Goal: Task Accomplishment & Management: Use online tool/utility

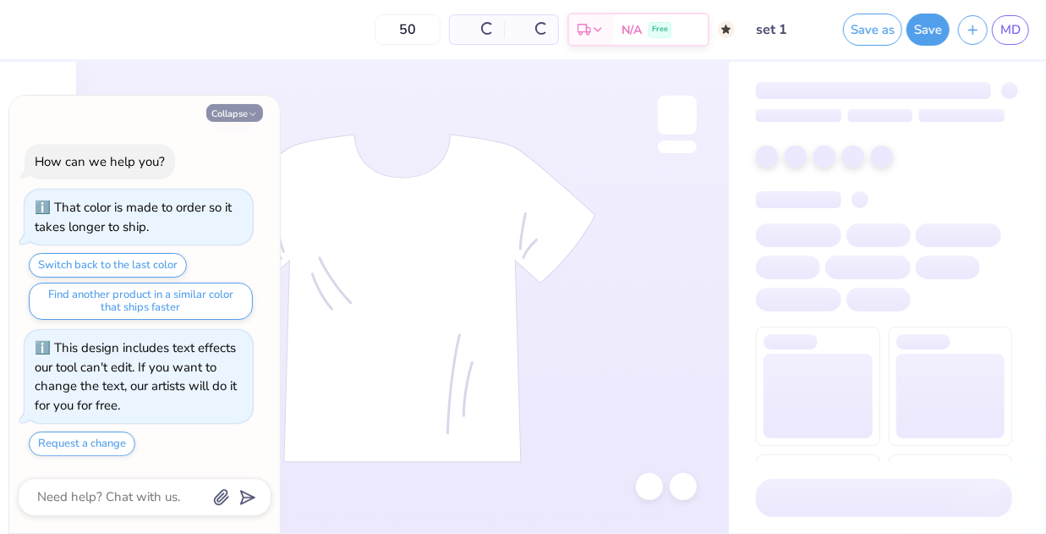
click at [233, 116] on button "Collapse" at bounding box center [234, 113] width 57 height 18
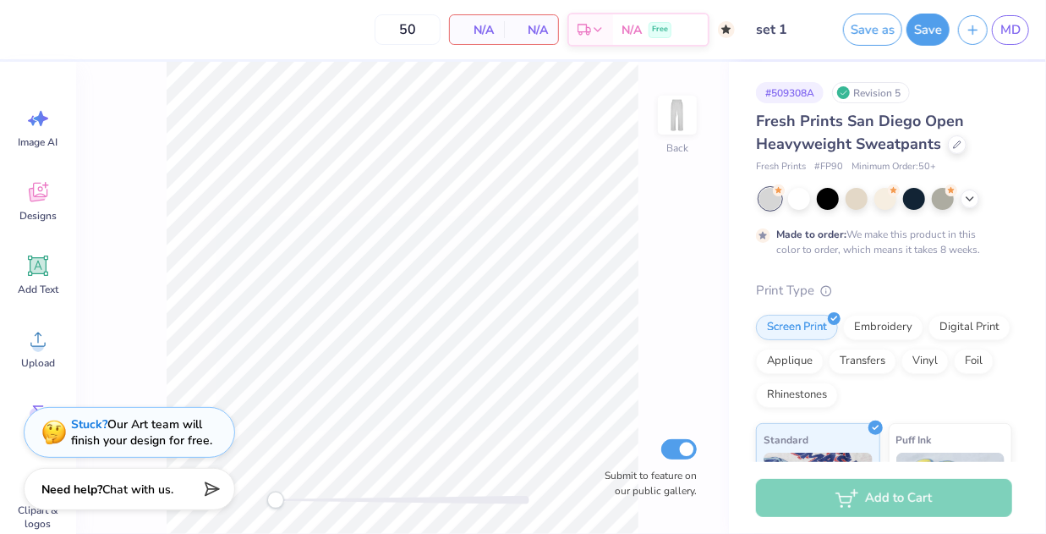
type textarea "x"
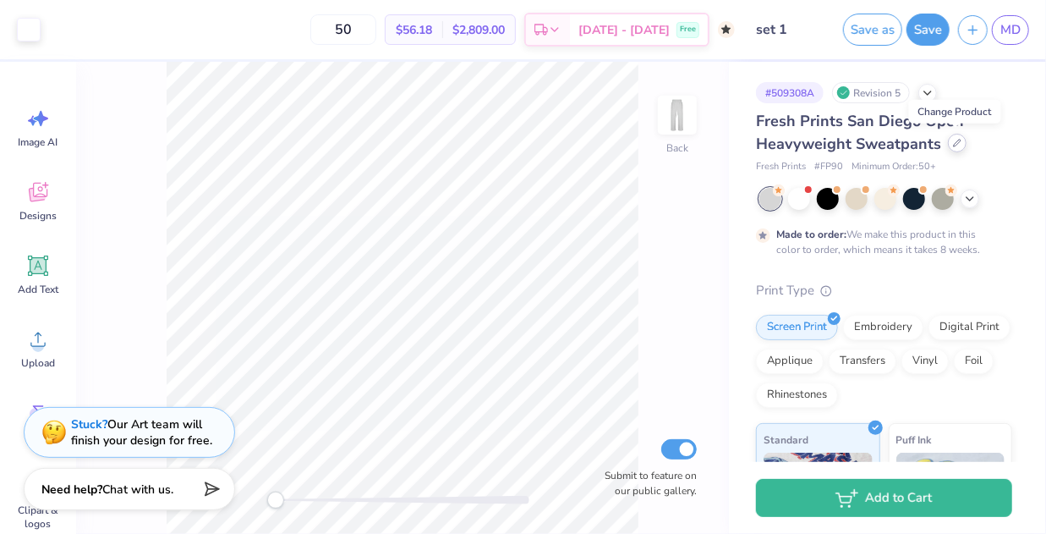
click at [953, 139] on icon at bounding box center [957, 143] width 8 height 8
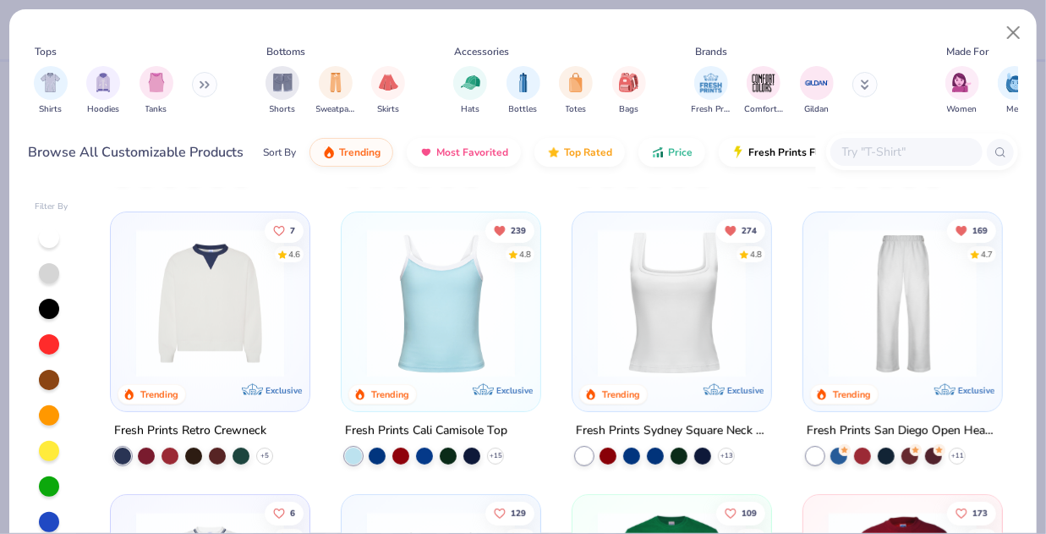
scroll to position [266, 0]
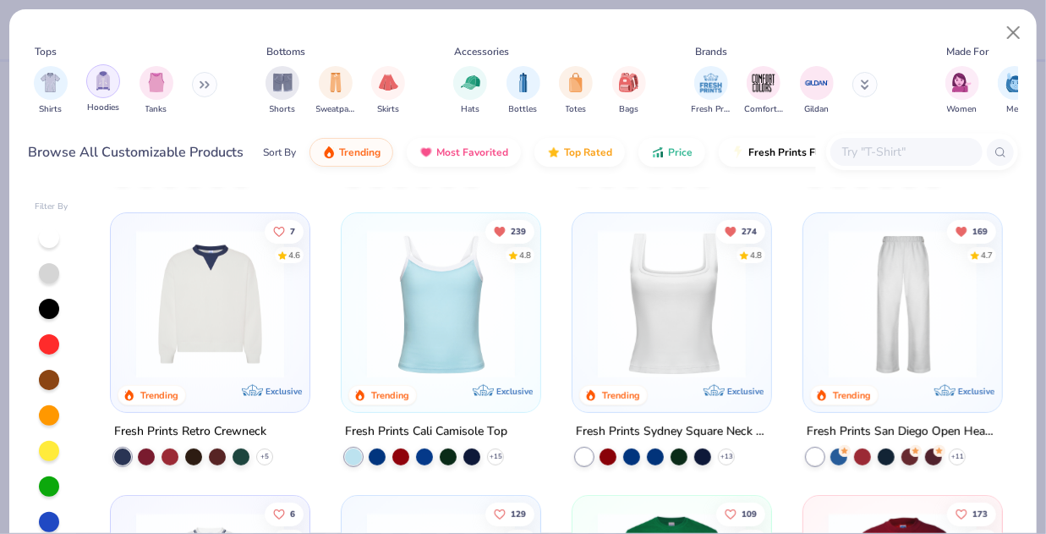
click at [106, 85] on img "filter for Hoodies" at bounding box center [103, 80] width 19 height 19
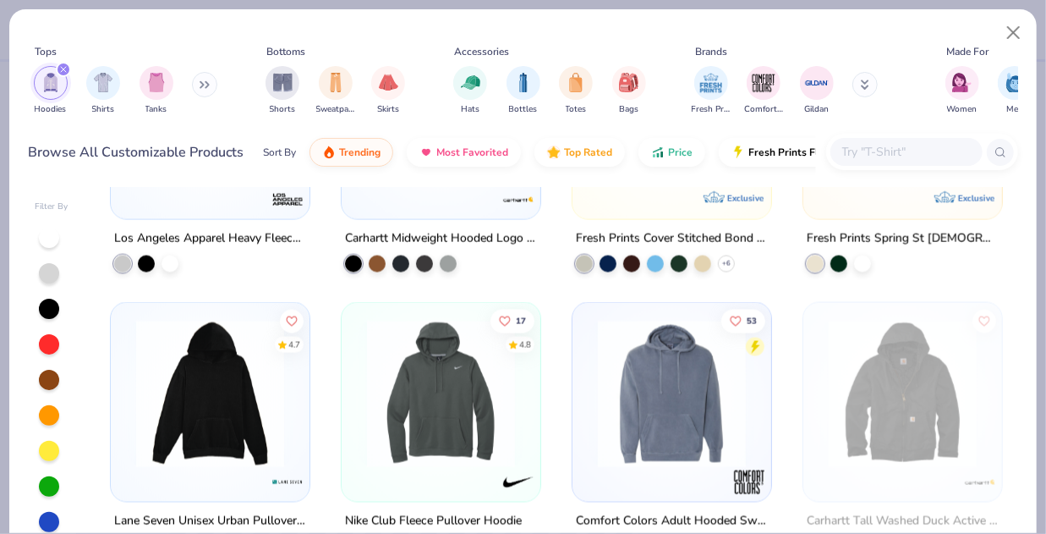
scroll to position [1368, 0]
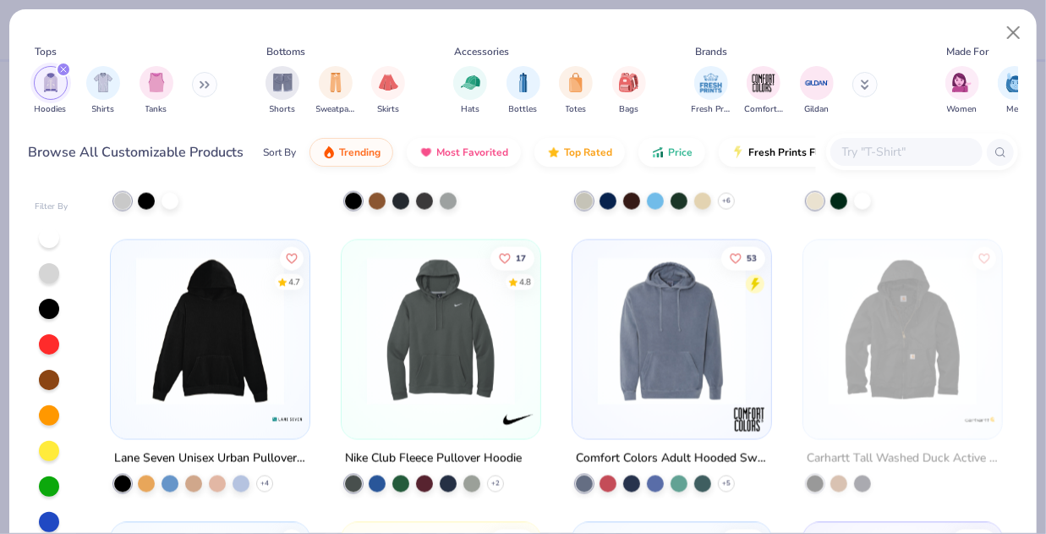
click at [200, 83] on button at bounding box center [204, 84] width 25 height 25
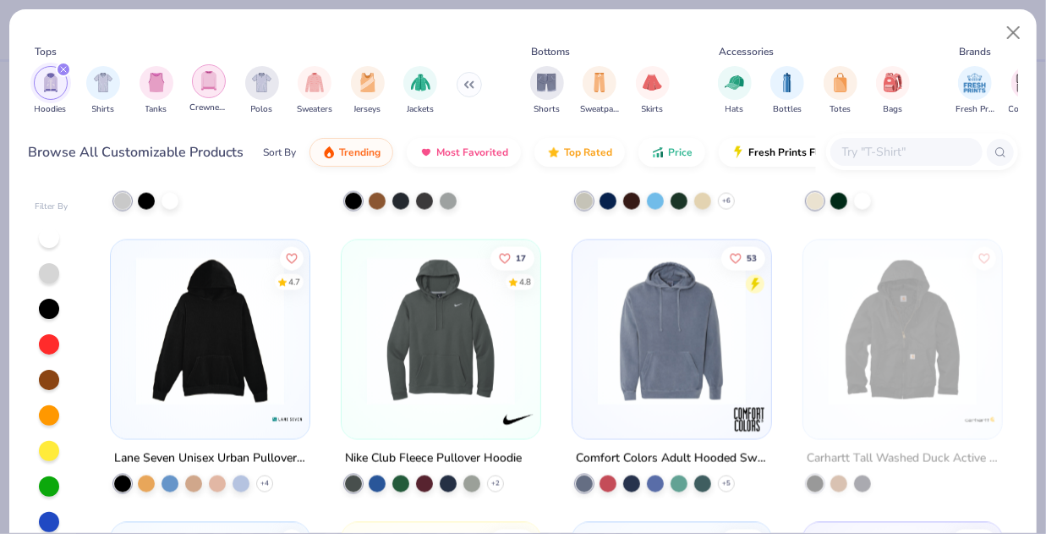
click at [203, 80] on img "filter for Crewnecks" at bounding box center [209, 80] width 19 height 19
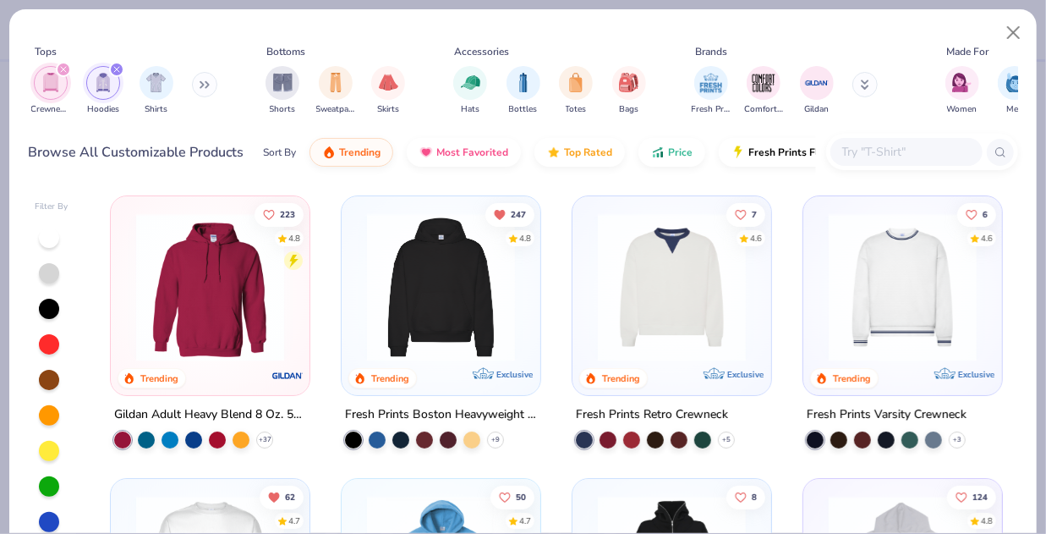
click at [113, 68] on icon "filter for Hoodies" at bounding box center [116, 69] width 7 height 7
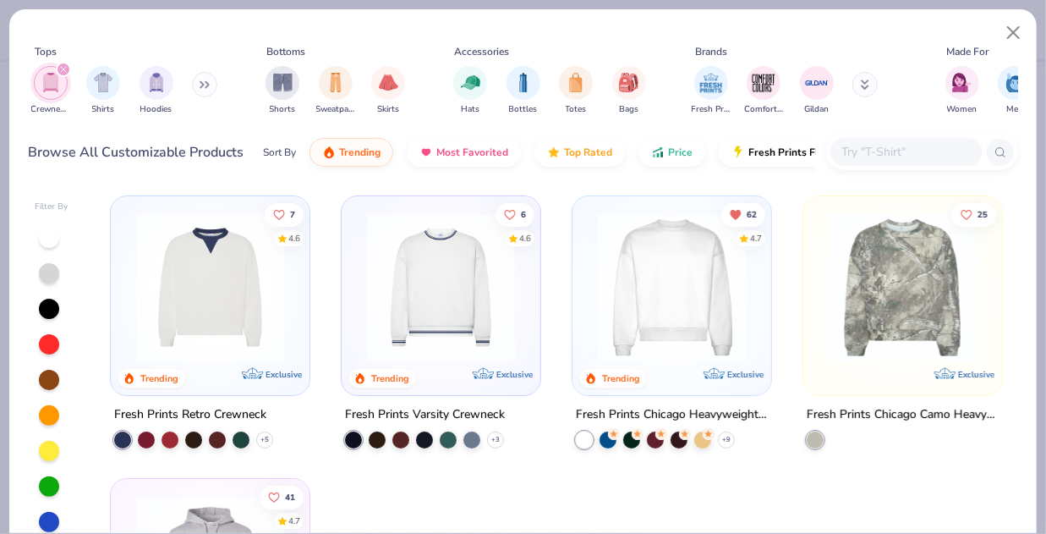
click at [68, 70] on div "filter for Crewnecks" at bounding box center [63, 69] width 15 height 15
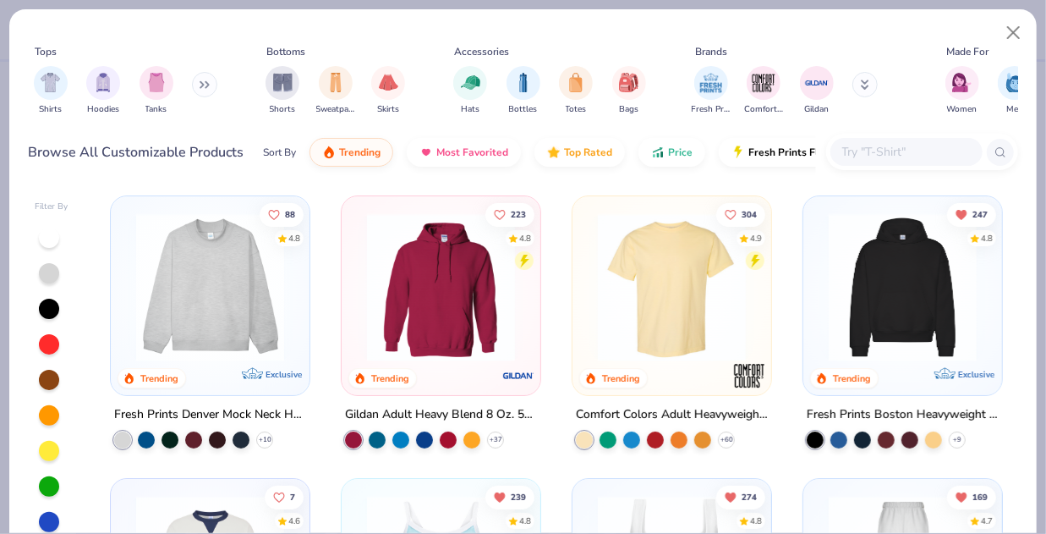
click at [895, 145] on input "text" at bounding box center [906, 151] width 130 height 19
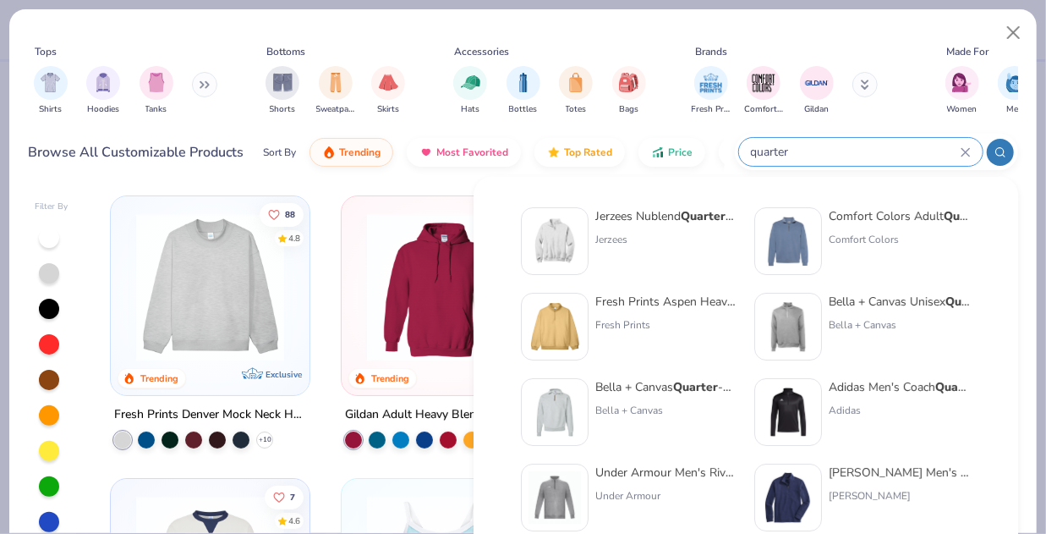
type input "quarter"
click at [614, 227] on div "Jerzees Nublend Quarter -Zip Cadet Collar Sweatshirt Jerzees" at bounding box center [666, 241] width 142 height 68
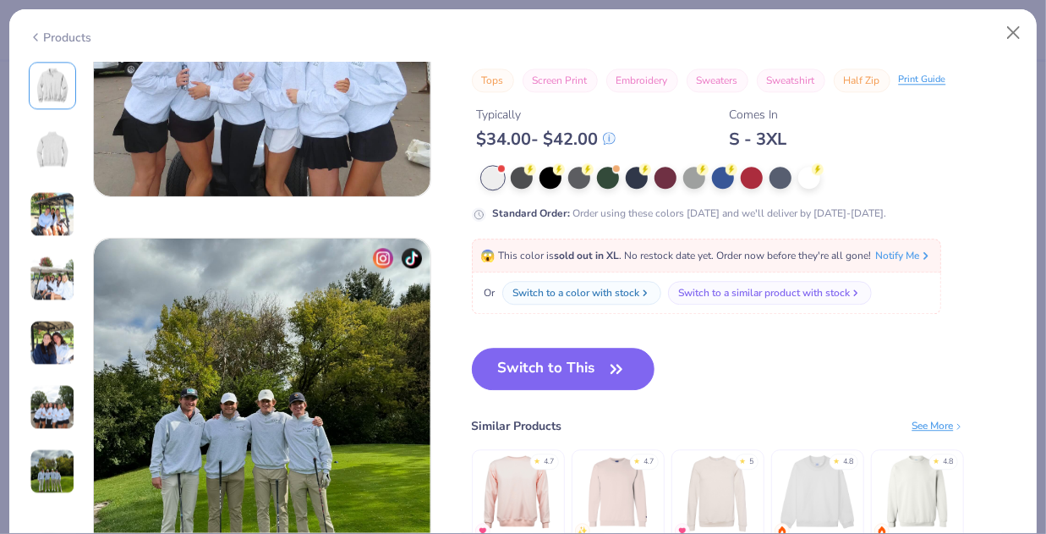
scroll to position [2098, 0]
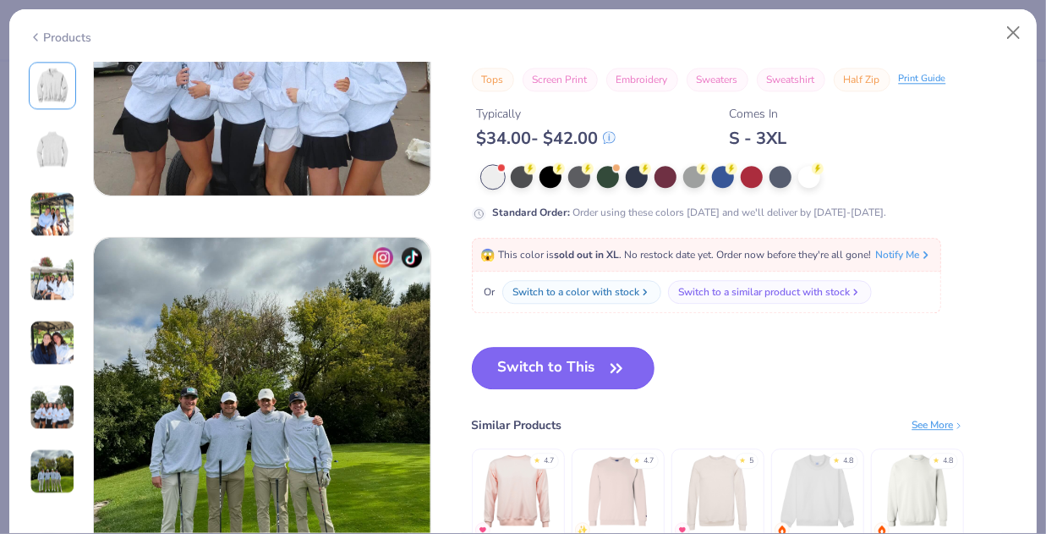
click at [567, 358] on button "Switch to This" at bounding box center [563, 368] width 183 height 42
click at [547, 362] on button "Switch to This" at bounding box center [563, 368] width 183 height 42
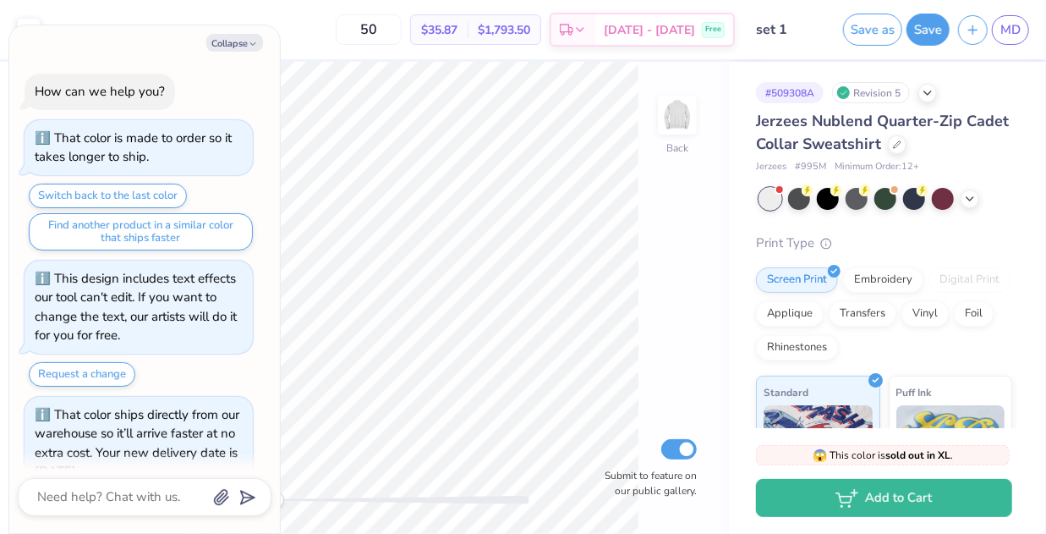
scroll to position [30, 0]
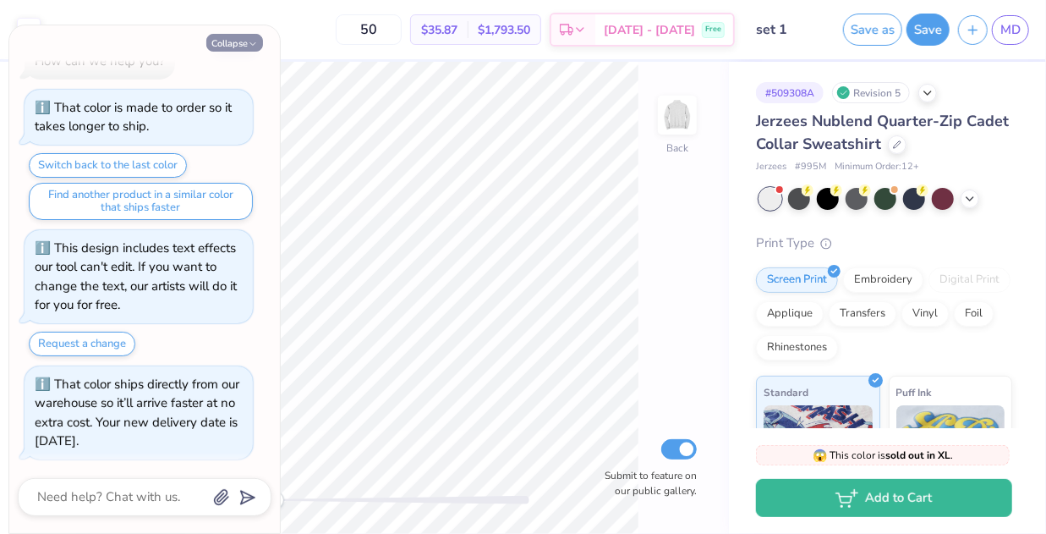
click at [227, 46] on button "Collapse" at bounding box center [234, 43] width 57 height 18
type textarea "x"
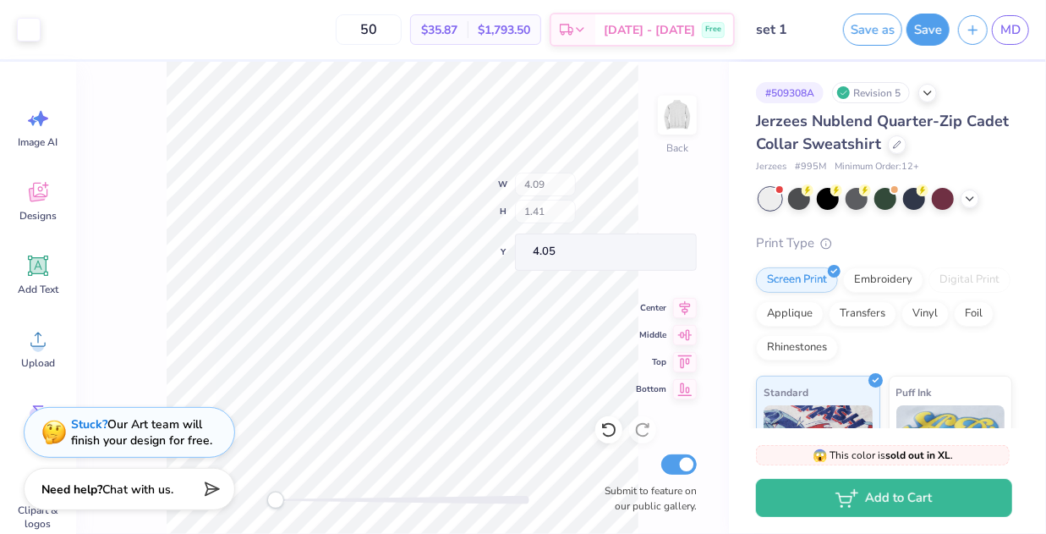
click at [547, 216] on div "Back W 4.09 H 1.41 Y 4.05 Center Middle Top Bottom Submit to feature on our pub…" at bounding box center [402, 298] width 653 height 472
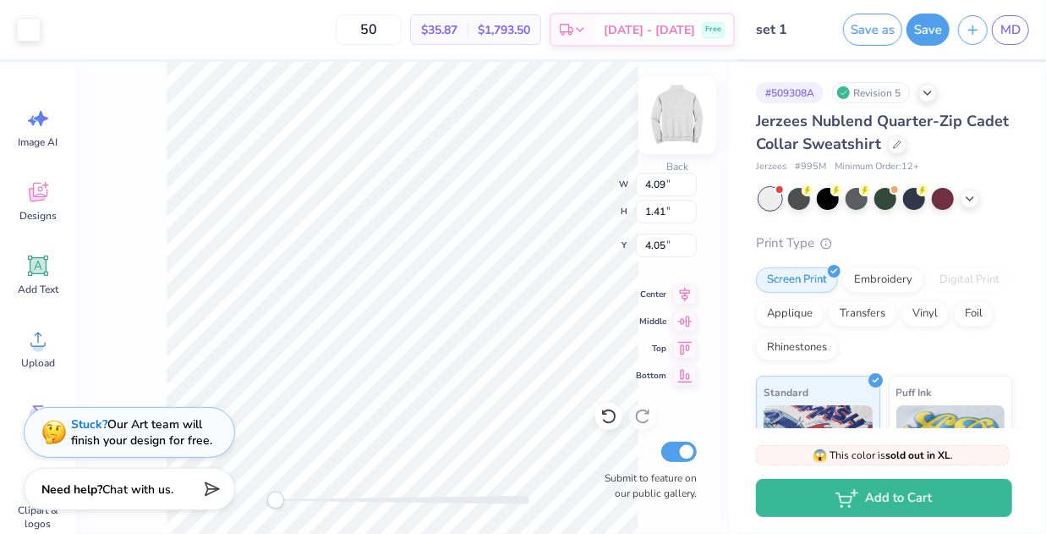
click at [671, 109] on img at bounding box center [677, 115] width 68 height 68
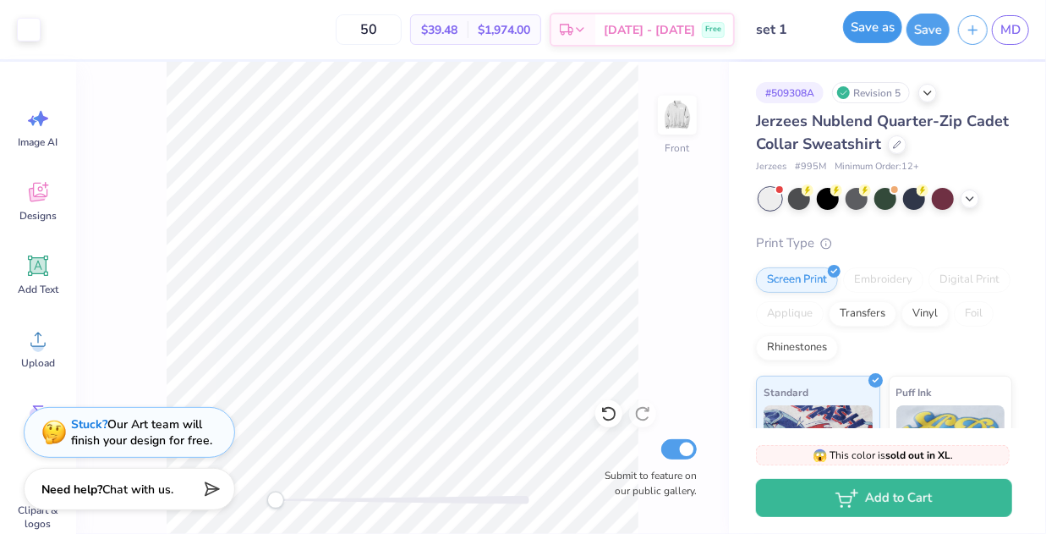
click at [896, 25] on button "Save as" at bounding box center [872, 27] width 59 height 32
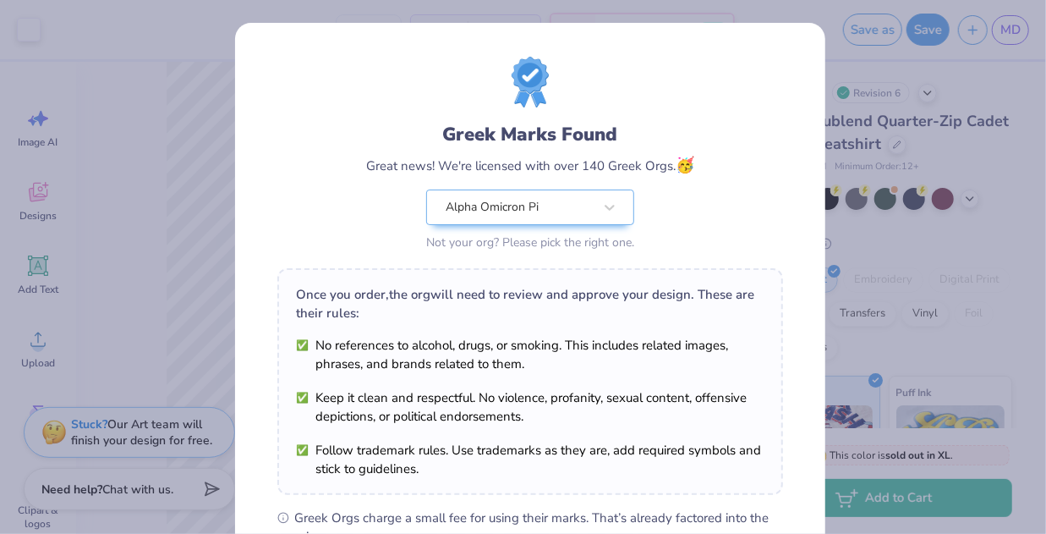
scroll to position [255, 0]
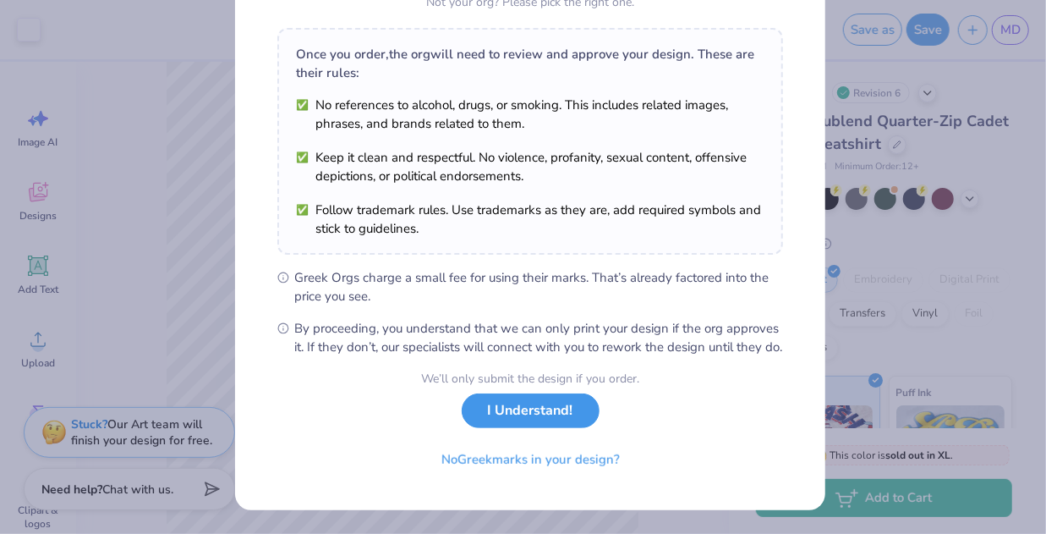
click at [539, 421] on button "I Understand!" at bounding box center [531, 410] width 138 height 35
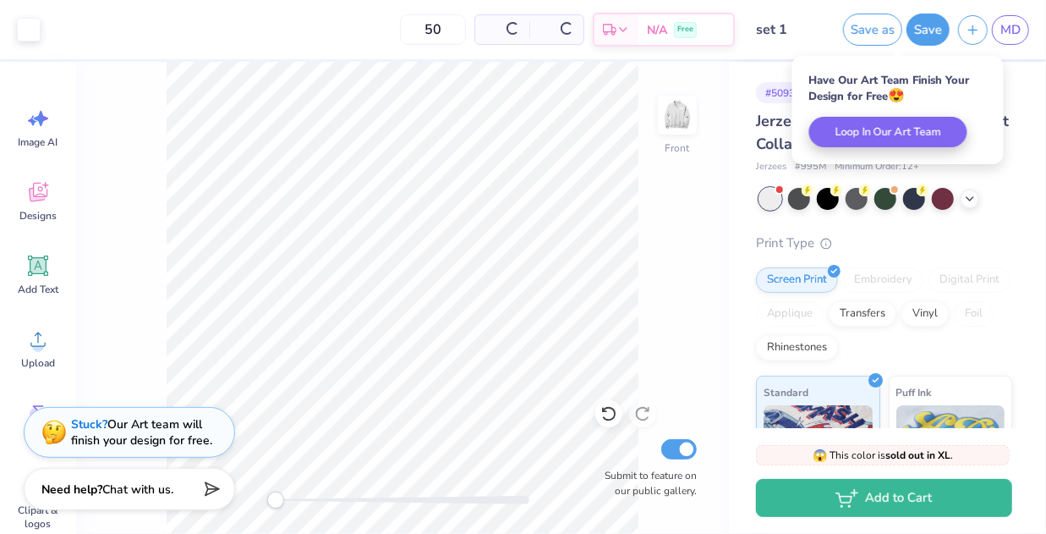
scroll to position [8, 0]
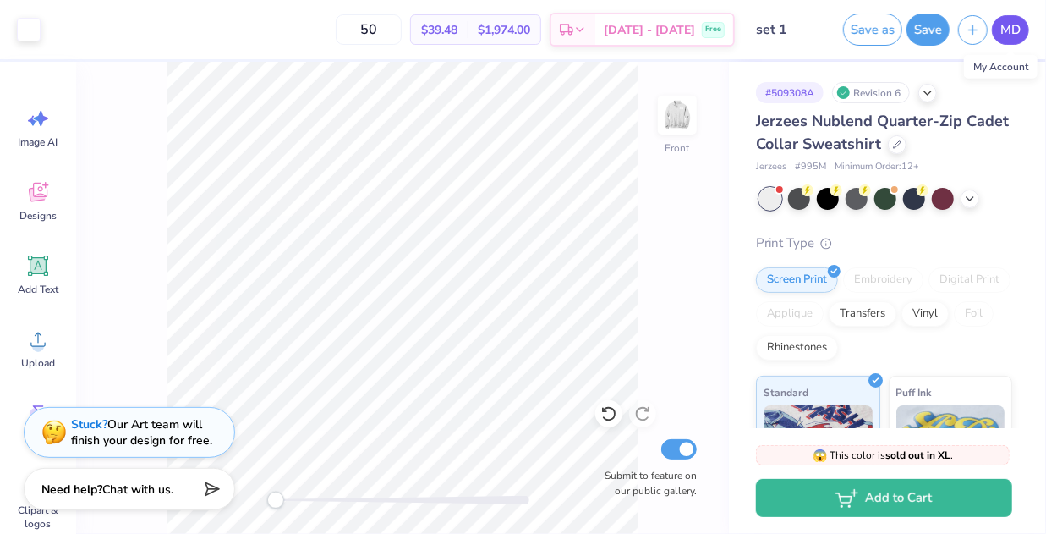
click at [1006, 39] on link "MD" at bounding box center [1010, 30] width 37 height 30
